Goal: Information Seeking & Learning: Learn about a topic

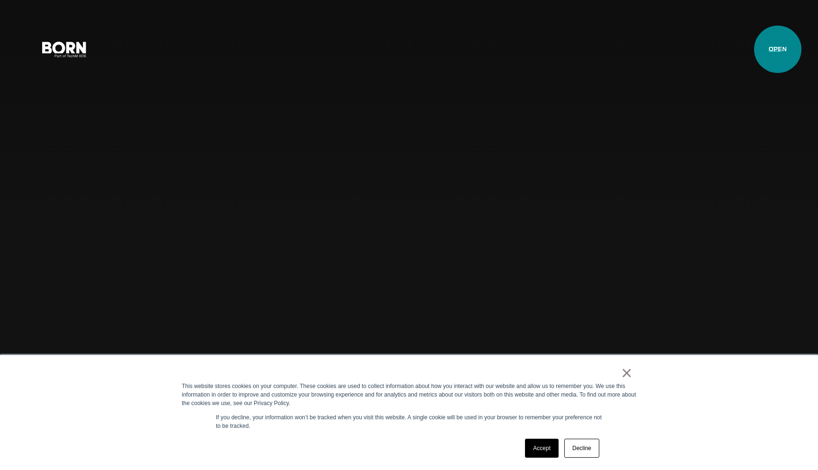
click at [778, 49] on button "Primary Menu" at bounding box center [774, 49] width 23 height 20
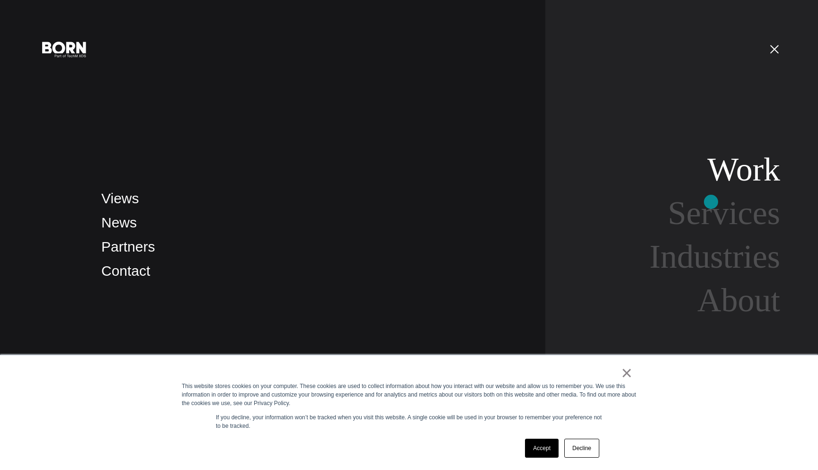
click at [745, 184] on link "Work" at bounding box center [743, 169] width 73 height 36
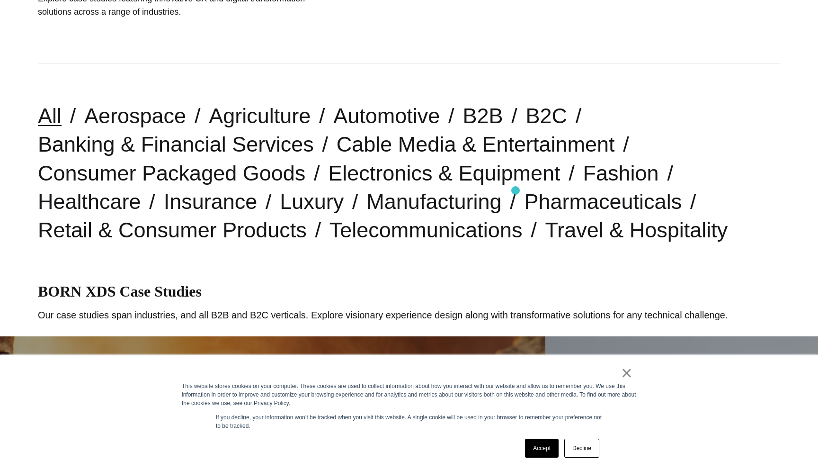
scroll to position [201, 0]
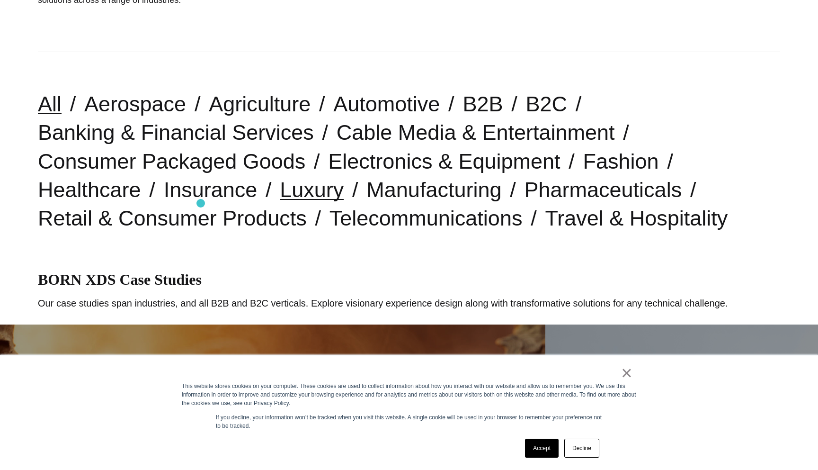
click at [280, 199] on link "Luxury" at bounding box center [312, 189] width 64 height 24
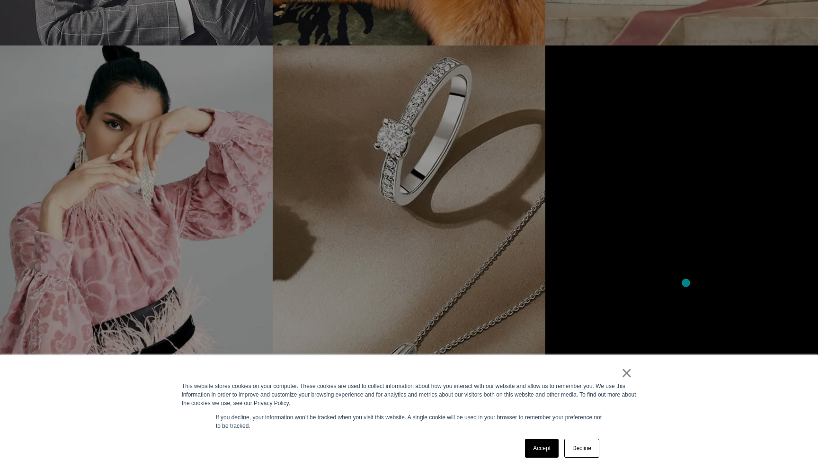
scroll to position [932, 0]
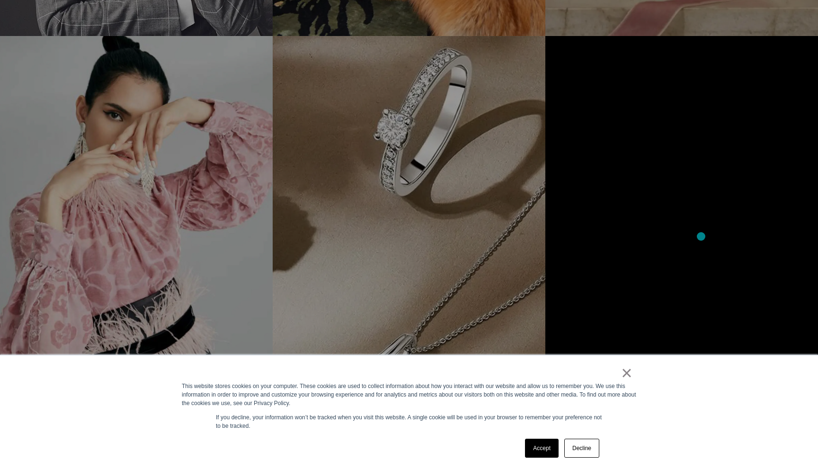
click at [701, 236] on section "Paul Stuart State-of-the-Art eCommerce for a Luxury Leader Amplifying engagemen…" at bounding box center [409, 36] width 818 height 859
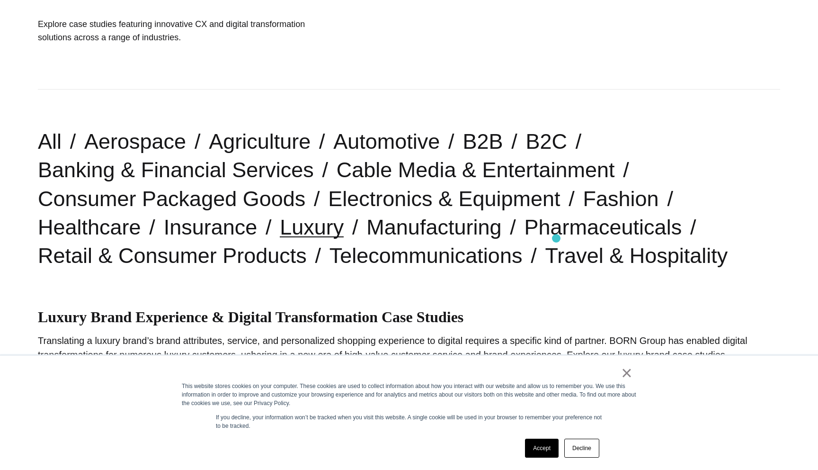
scroll to position [193, 0]
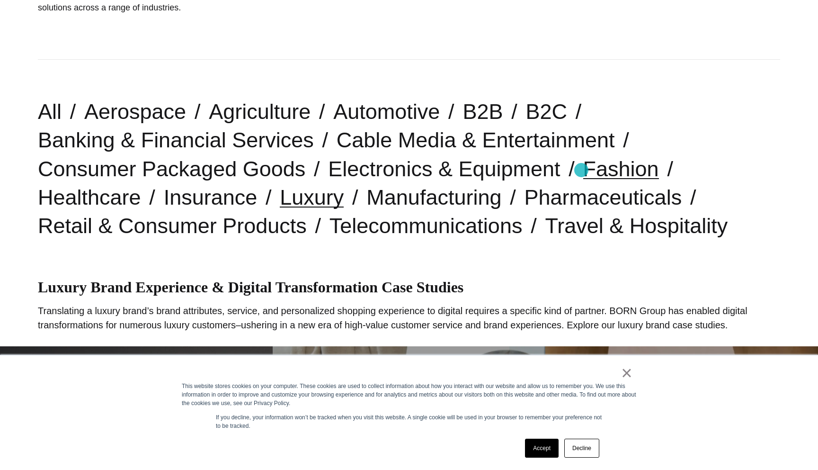
click at [583, 170] on link "Fashion" at bounding box center [621, 169] width 76 height 24
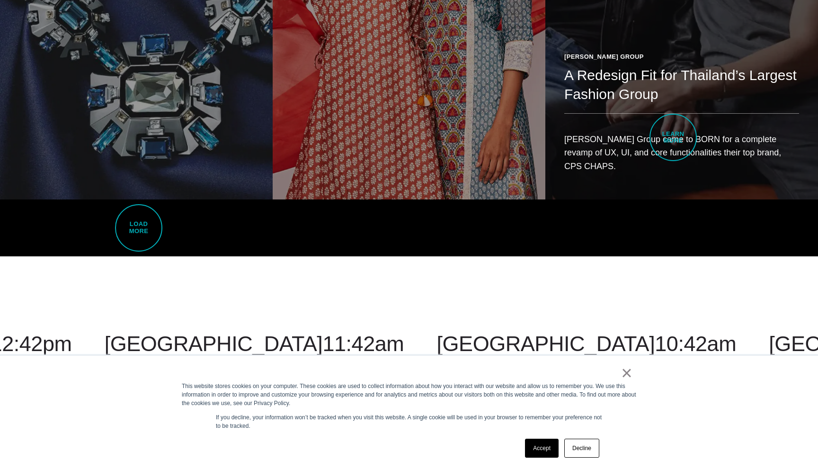
scroll to position [2509, 0]
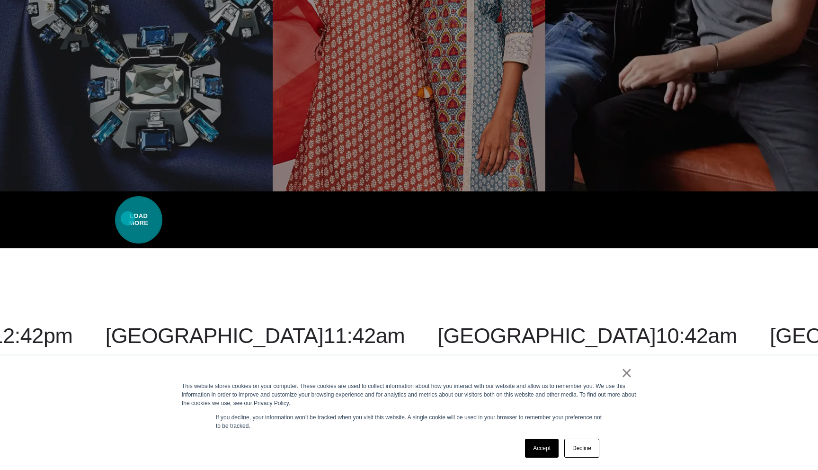
click at [130, 212] on span "Load More" at bounding box center [138, 219] width 47 height 47
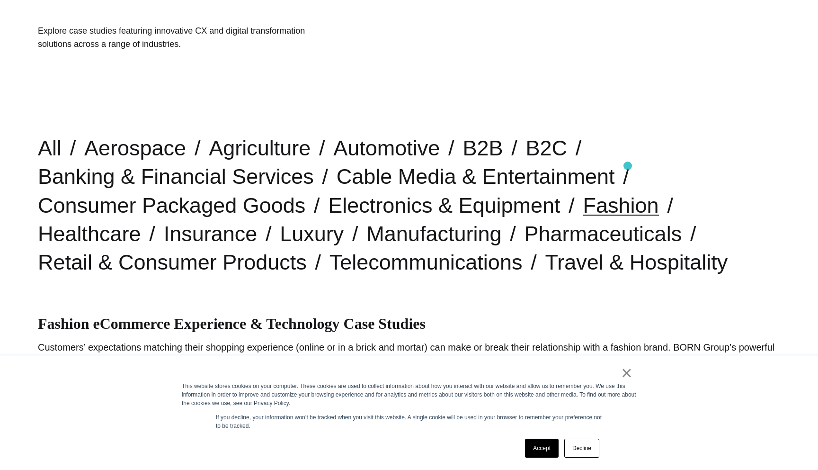
scroll to position [153, 0]
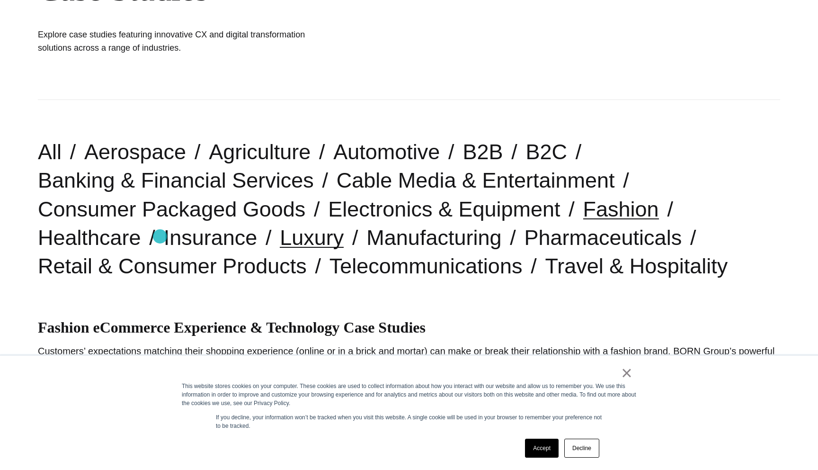
click at [280, 237] on link "Luxury" at bounding box center [312, 237] width 64 height 24
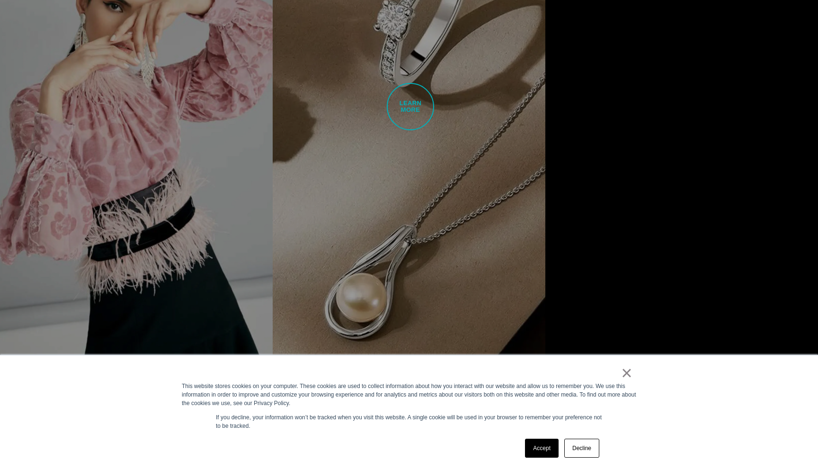
scroll to position [1039, 0]
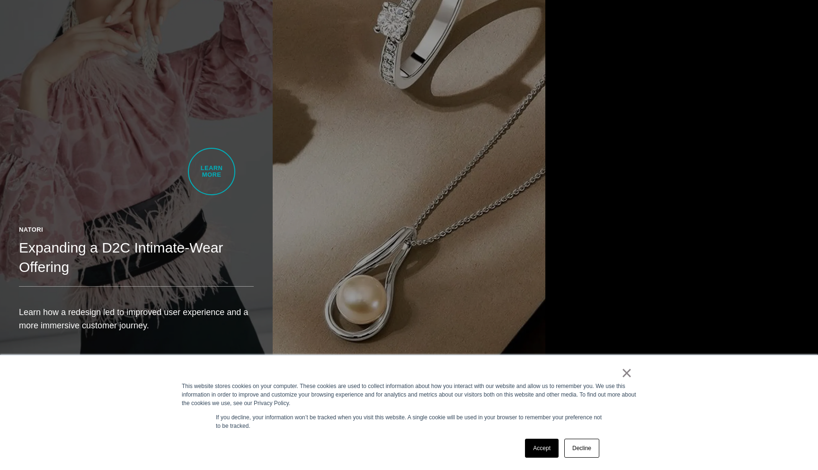
click at [212, 171] on link "Natori Expanding a D2C Intimate-Wear Offering Learn how a redesign led to impro…" at bounding box center [136, 143] width 273 height 429
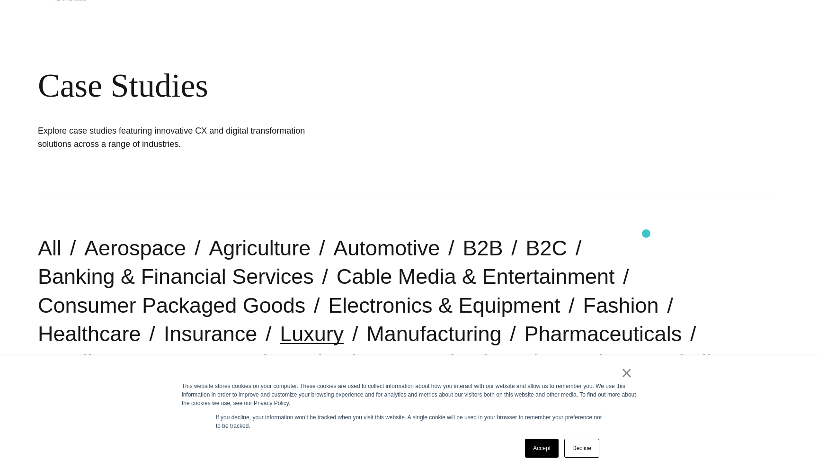
scroll to position [0, 0]
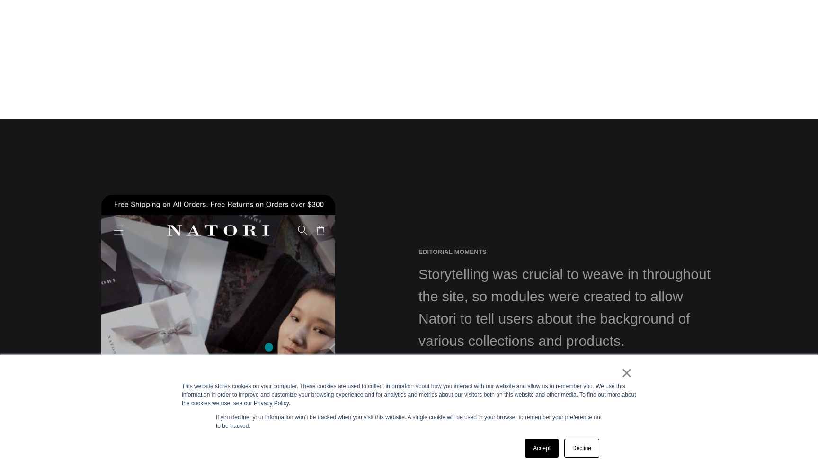
scroll to position [7927, 0]
